Goal: Transaction & Acquisition: Purchase product/service

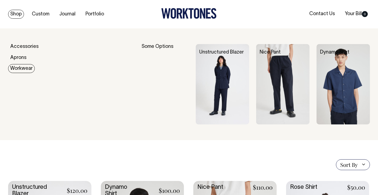
click at [25, 68] on link "Workwear" at bounding box center [21, 68] width 27 height 9
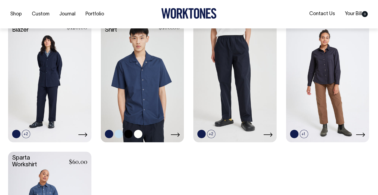
scroll to position [164, 0]
click at [128, 131] on link at bounding box center [128, 133] width 8 height 8
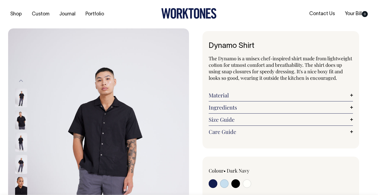
radio input "true"
select select "Black"
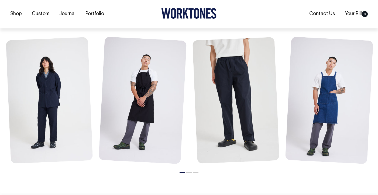
scroll to position [641, 0]
